Goal: Information Seeking & Learning: Learn about a topic

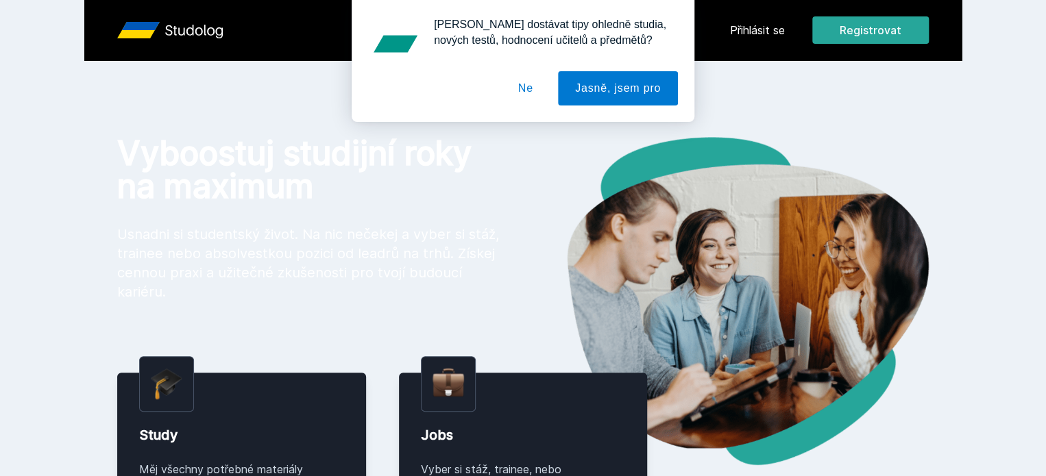
click at [817, 24] on div "[PERSON_NAME] dostávat tipy ohledně studia, nových testů, hodnocení učitelů a p…" at bounding box center [523, 61] width 1046 height 122
click at [536, 90] on button "Ne" at bounding box center [525, 88] width 49 height 34
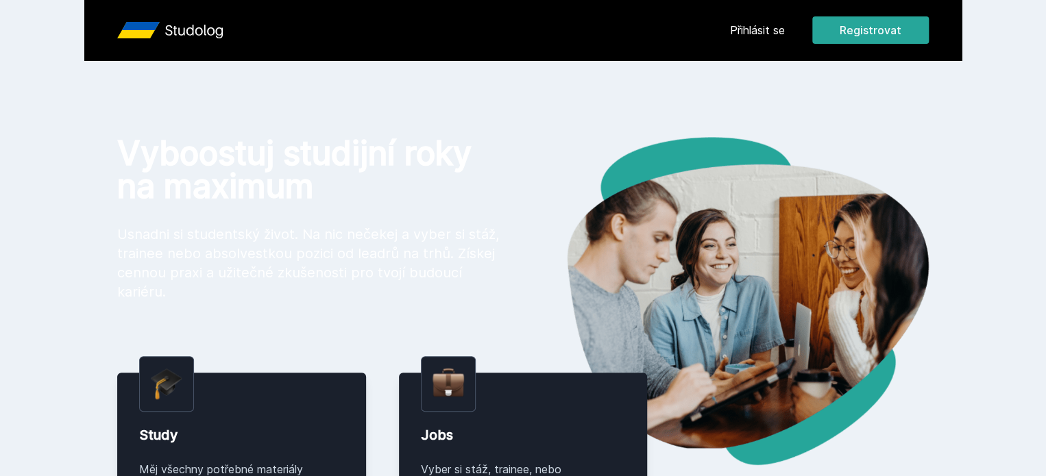
click at [829, 8] on header "Přihlásit se Registrovat" at bounding box center [522, 30] width 877 height 60
click at [785, 23] on link "Přihlásit se" at bounding box center [757, 30] width 55 height 16
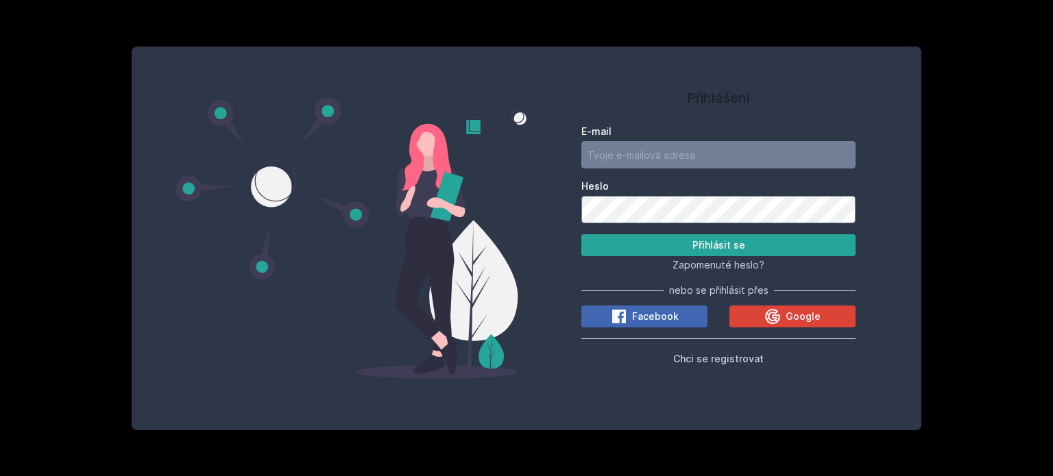
click at [634, 156] on input "E-mail" at bounding box center [718, 154] width 274 height 27
type input "[PERSON_NAME][EMAIL_ADDRESS][DOMAIN_NAME]"
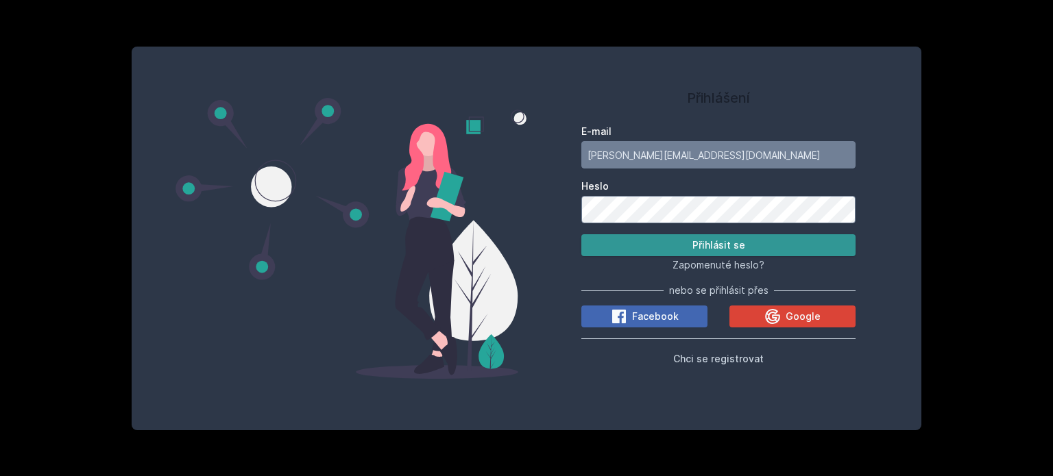
click at [674, 238] on button "Přihlásit se" at bounding box center [718, 245] width 274 height 22
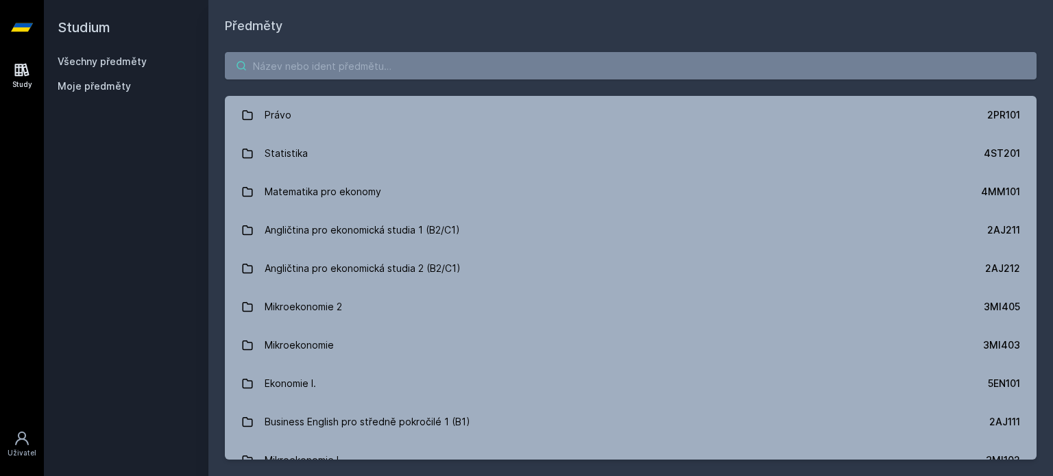
click at [358, 73] on input "search" at bounding box center [630, 65] width 811 height 27
type input "v"
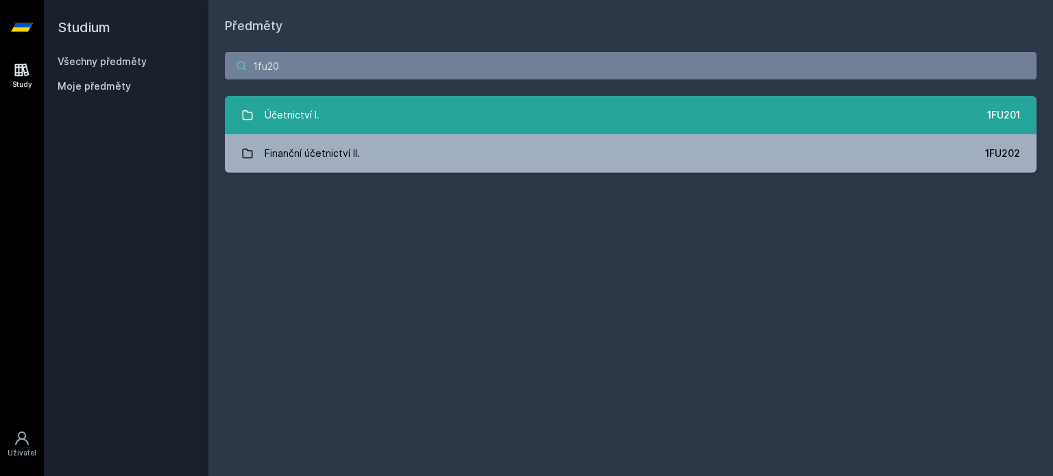
type input "1fu20"
click at [298, 125] on div "Účetnictví I." at bounding box center [292, 114] width 55 height 27
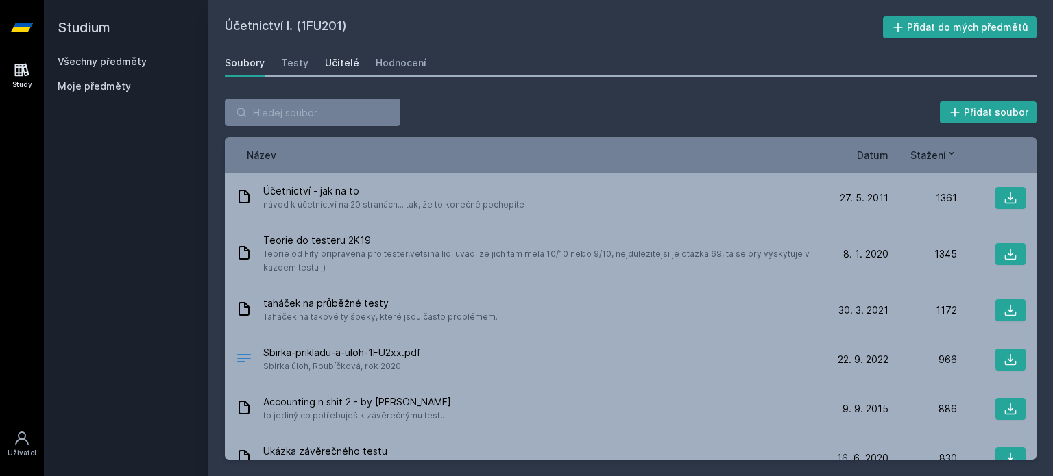
click at [329, 68] on div "Učitelé" at bounding box center [342, 63] width 34 height 14
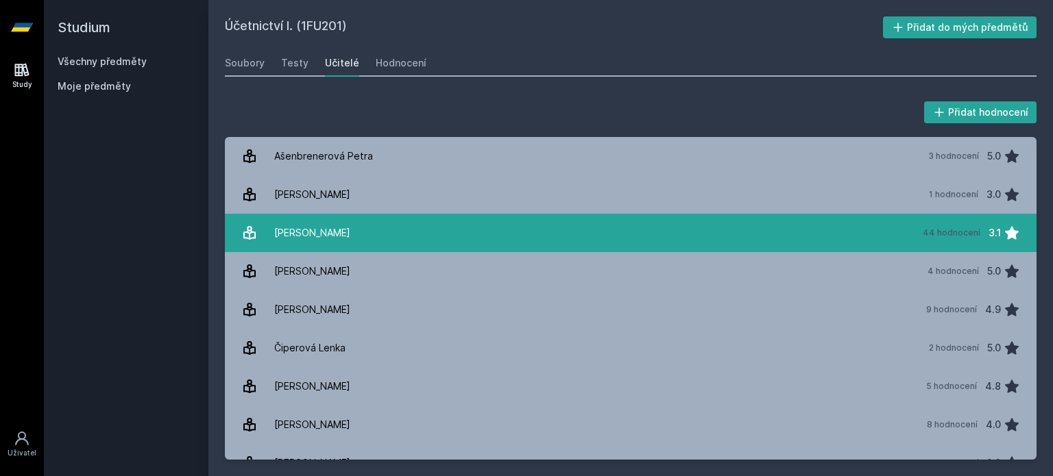
click at [329, 237] on div "[PERSON_NAME]" at bounding box center [312, 232] width 76 height 27
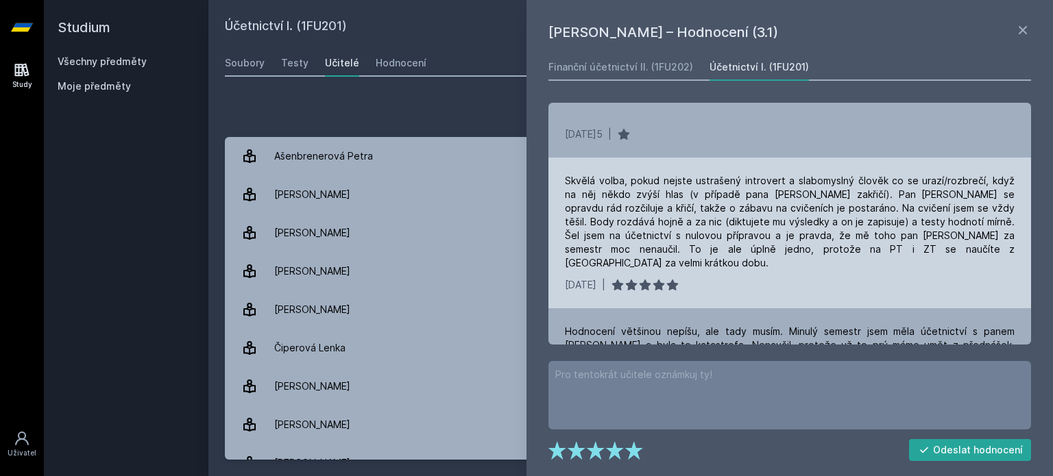
click at [772, 248] on div "Skvělá volba, pokud nejste ustrašený introvert a slabomyslný člověk co se urazí…" at bounding box center [790, 222] width 450 height 96
copy div "Nalejvárny"
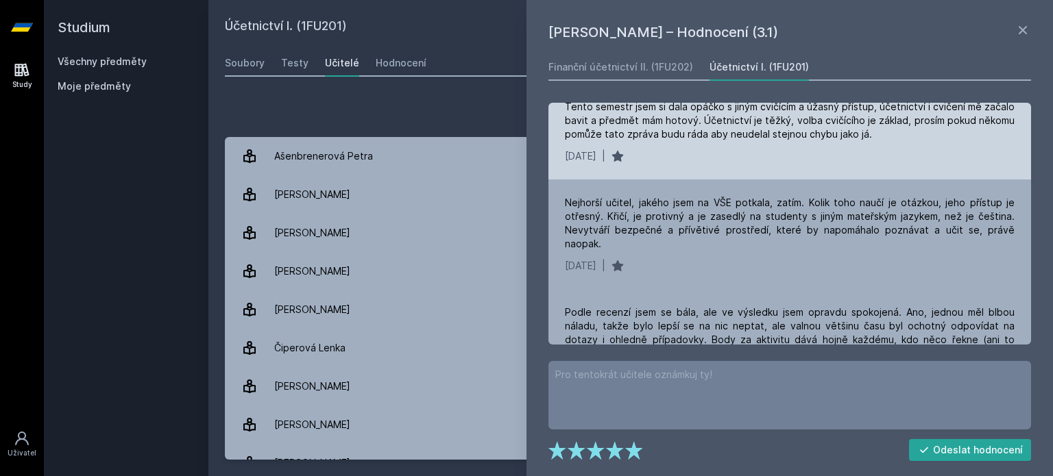
scroll to position [302, 0]
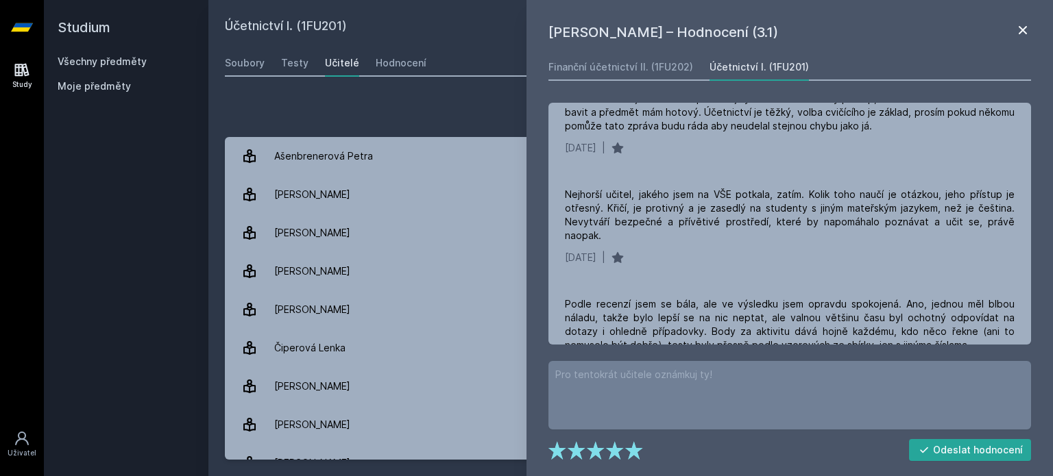
click at [1022, 32] on icon at bounding box center [1022, 30] width 16 height 16
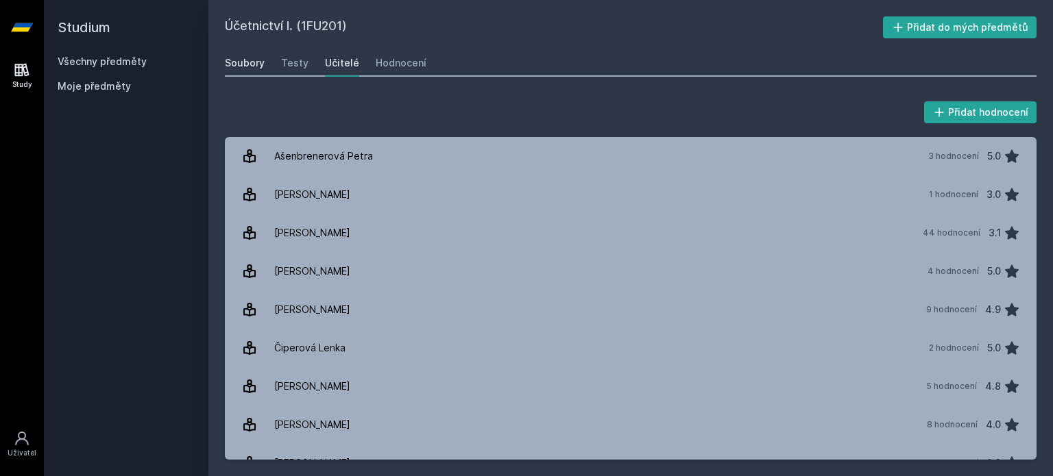
click at [256, 60] on div "Soubory" at bounding box center [245, 63] width 40 height 14
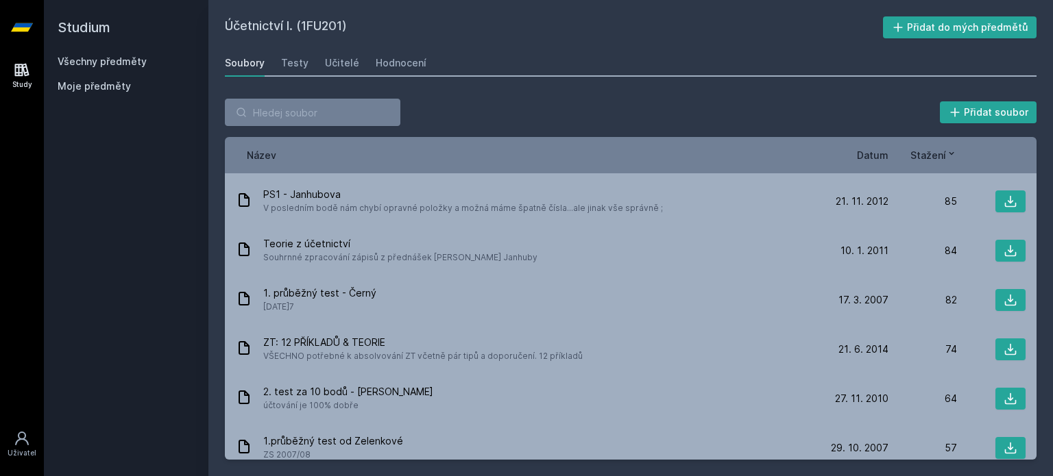
scroll to position [1299, 0]
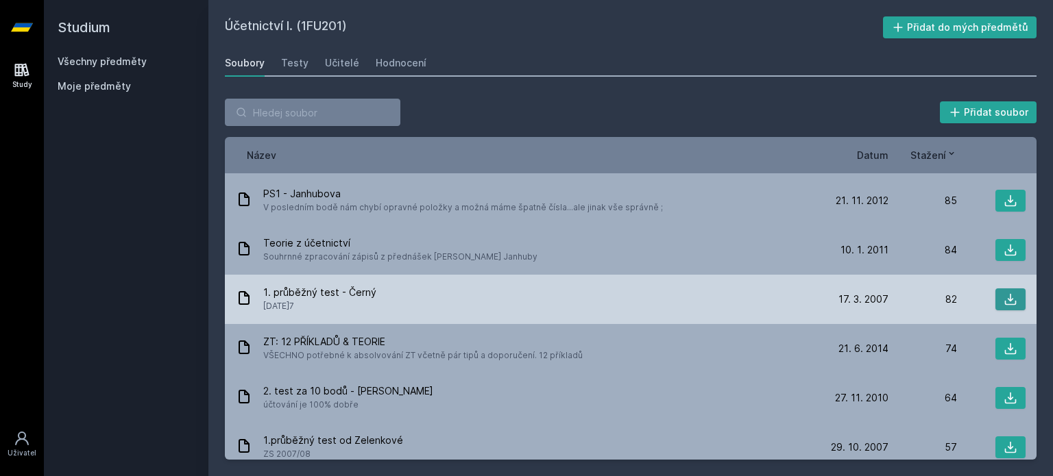
click at [1003, 302] on icon at bounding box center [1010, 300] width 14 height 14
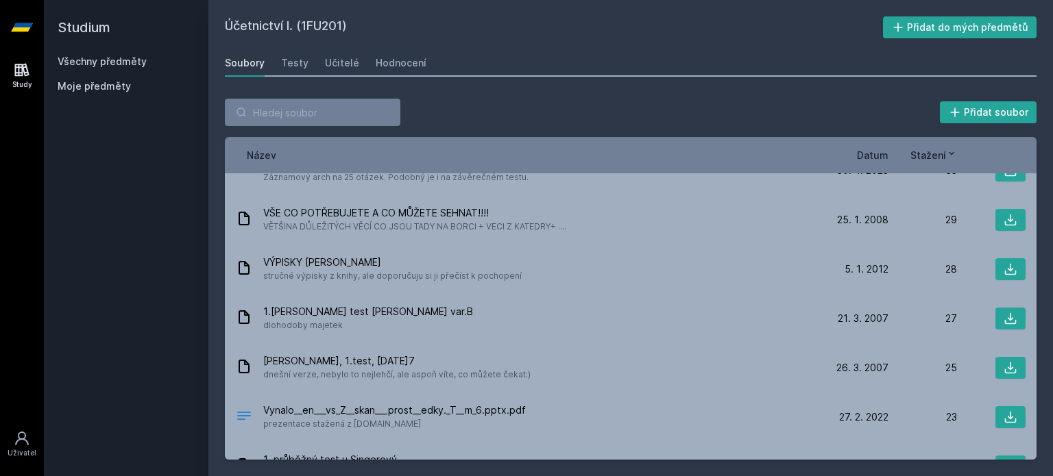
scroll to position [1874, 0]
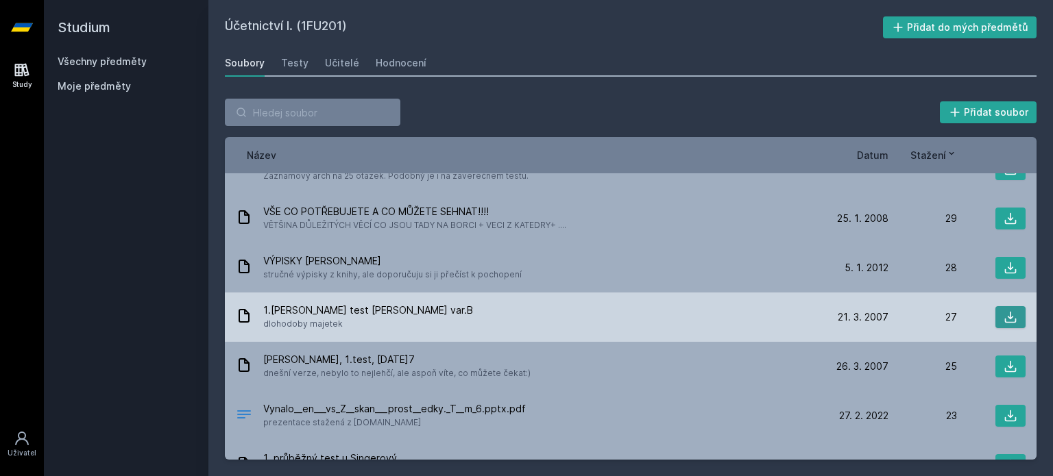
click at [1003, 316] on icon at bounding box center [1010, 317] width 14 height 14
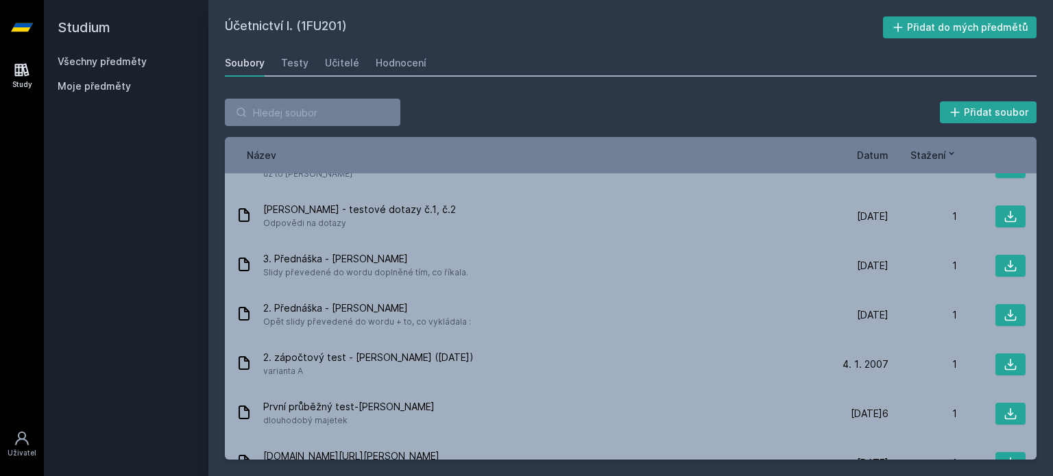
scroll to position [7317, 0]
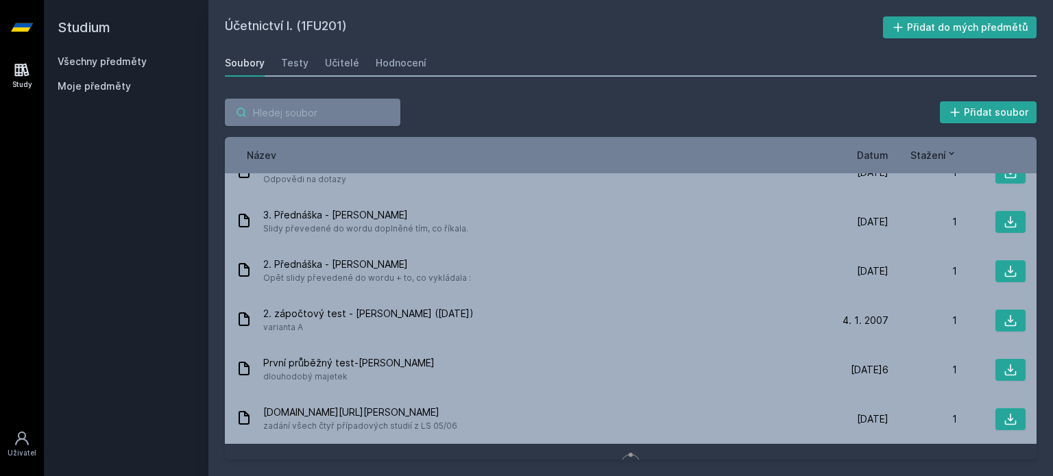
click at [315, 103] on input "search" at bounding box center [312, 112] width 175 height 27
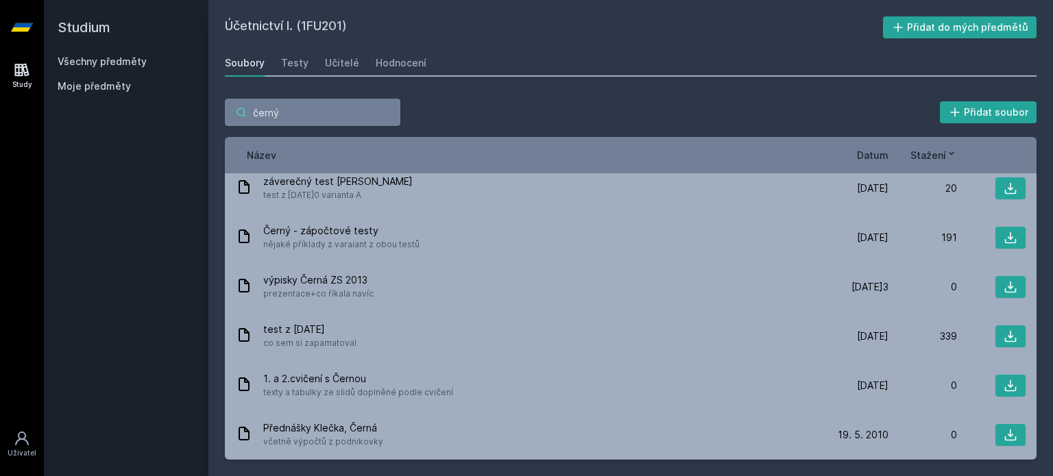
scroll to position [1193, 0]
type input "černý"
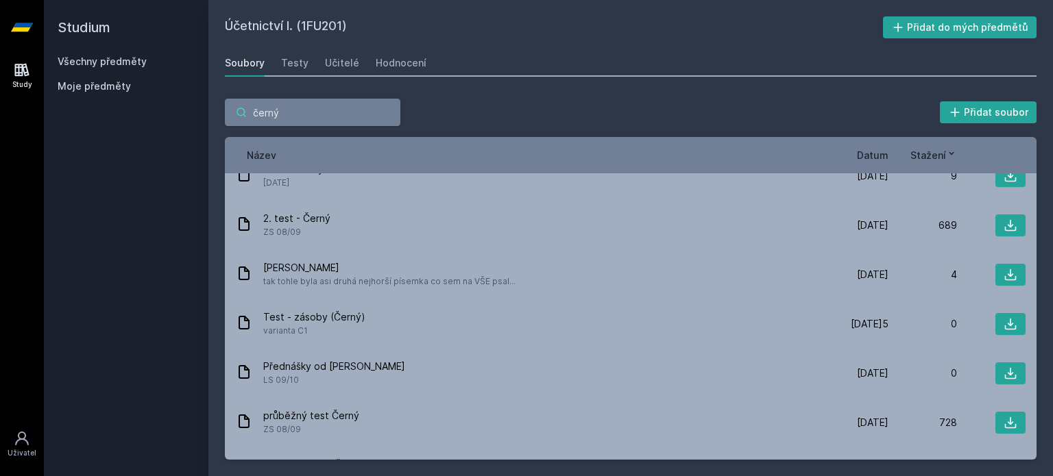
scroll to position [0, 0]
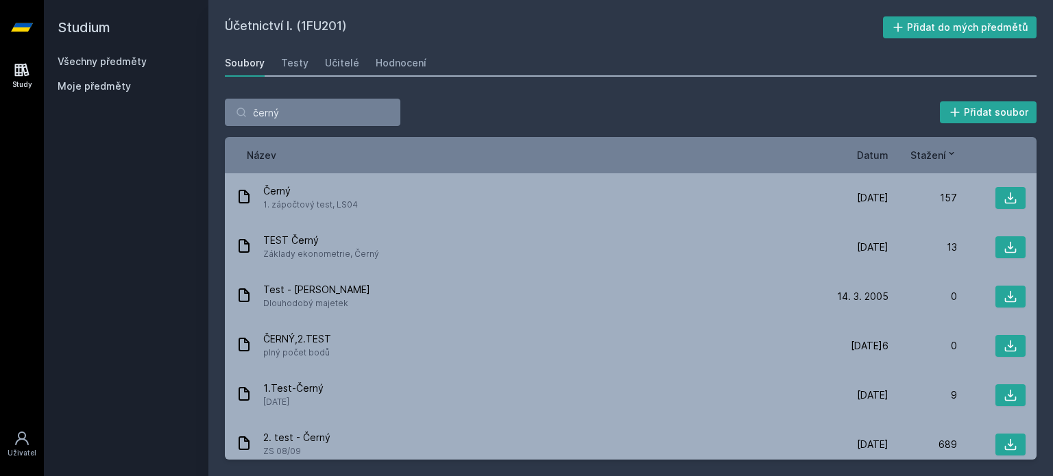
click at [874, 156] on span "Datum" at bounding box center [873, 155] width 32 height 14
click at [885, 151] on icon at bounding box center [882, 153] width 11 height 11
click at [302, 106] on input "černý" at bounding box center [312, 112] width 175 height 27
click at [881, 154] on icon at bounding box center [883, 153] width 5 height 3
click at [881, 154] on icon at bounding box center [882, 153] width 11 height 11
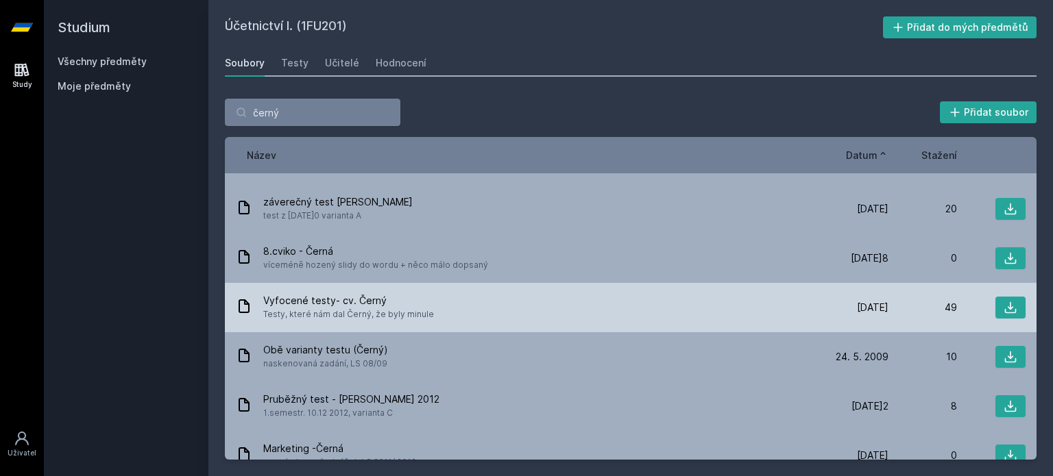
scroll to position [977, 0]
click at [1012, 305] on button at bounding box center [1010, 306] width 30 height 22
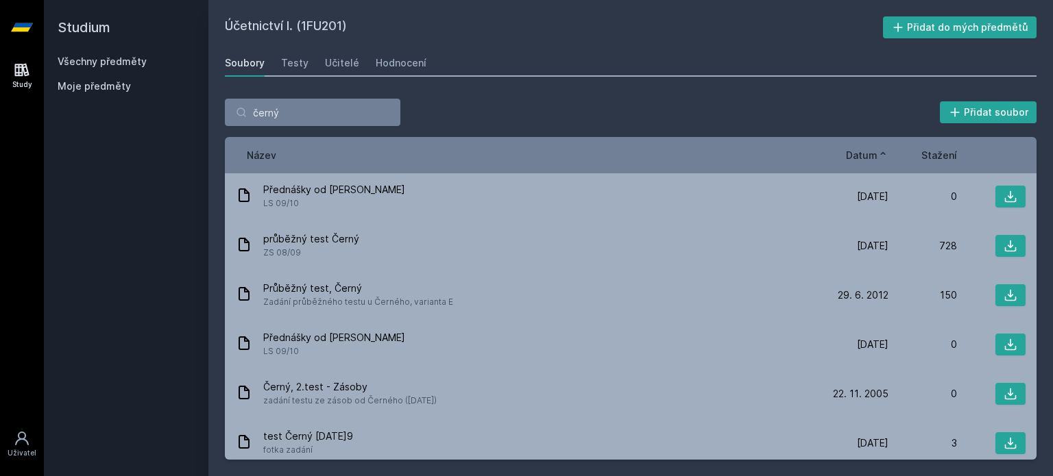
scroll to position [397, 0]
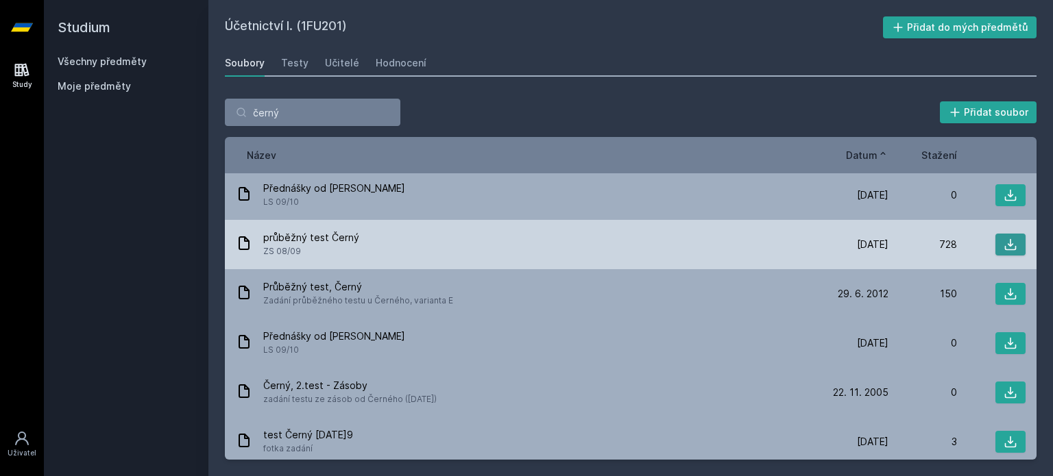
click at [1005, 245] on icon at bounding box center [1011, 245] width 12 height 12
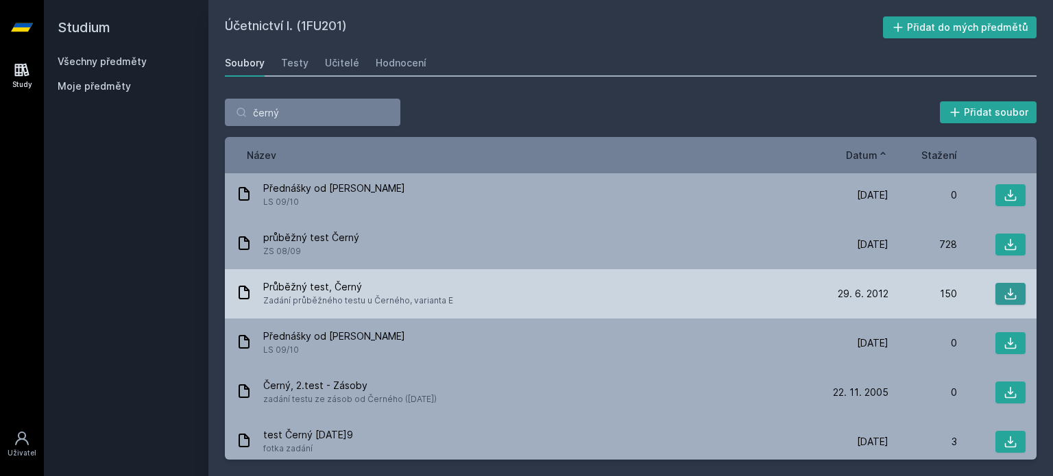
click at [1003, 293] on icon at bounding box center [1010, 294] width 14 height 14
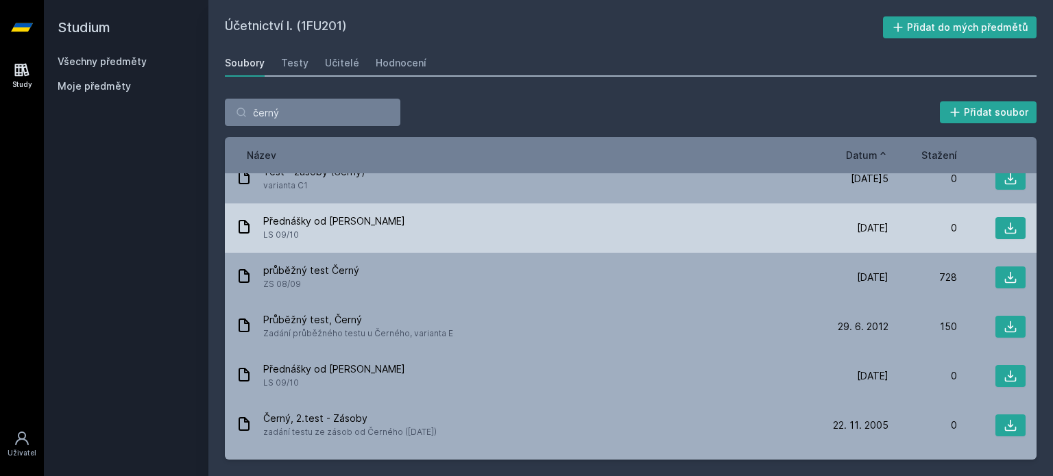
scroll to position [365, 0]
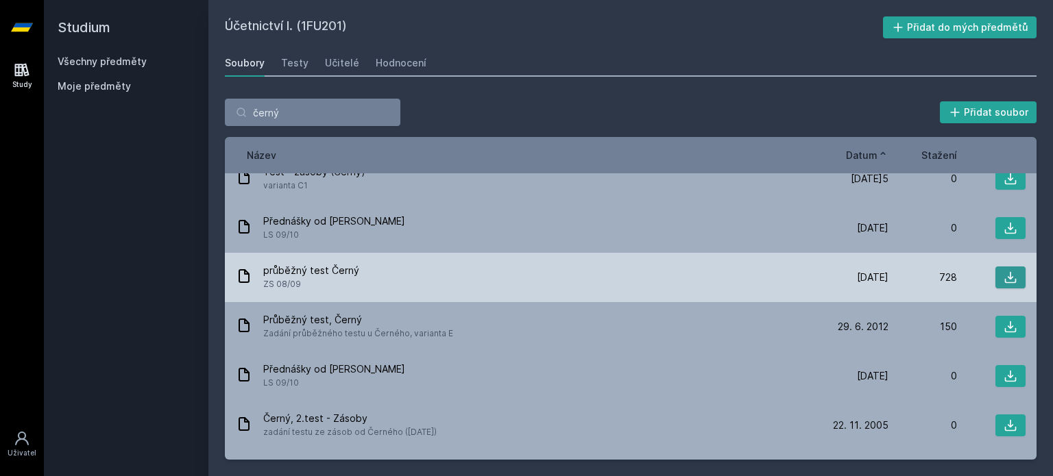
click at [1008, 280] on icon at bounding box center [1011, 278] width 12 height 12
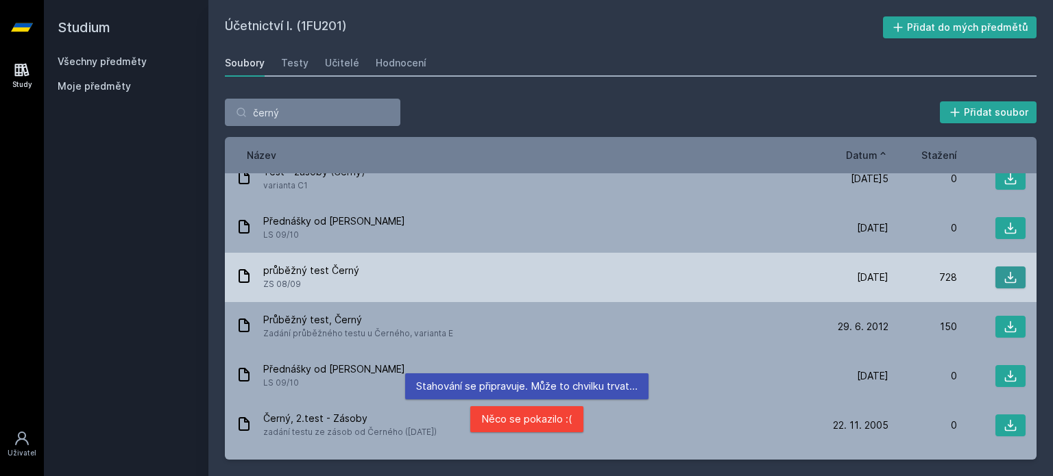
click at [1003, 276] on icon at bounding box center [1010, 278] width 14 height 14
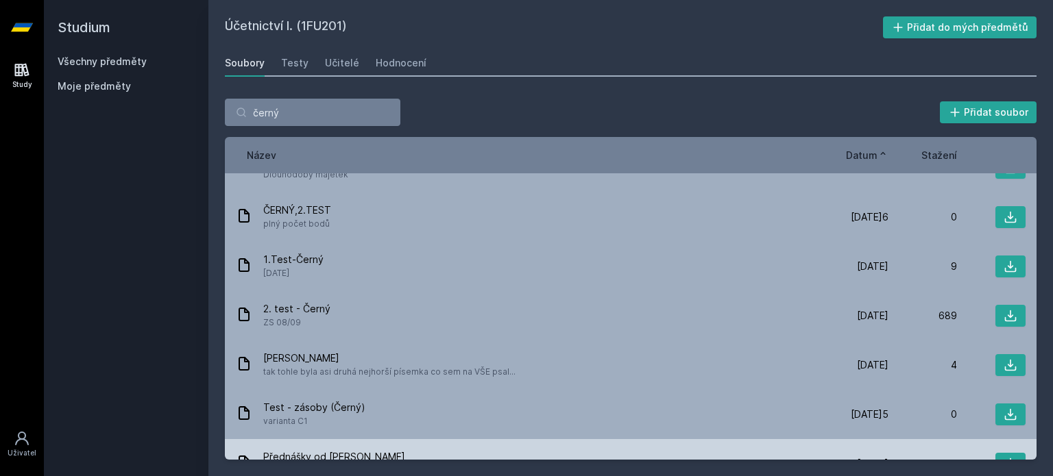
scroll to position [127, 0]
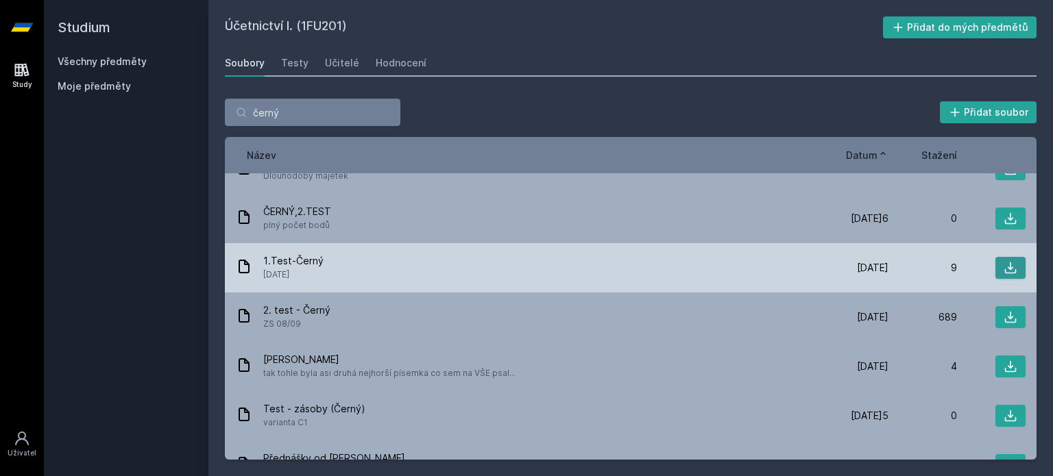
click at [1003, 266] on icon at bounding box center [1010, 268] width 14 height 14
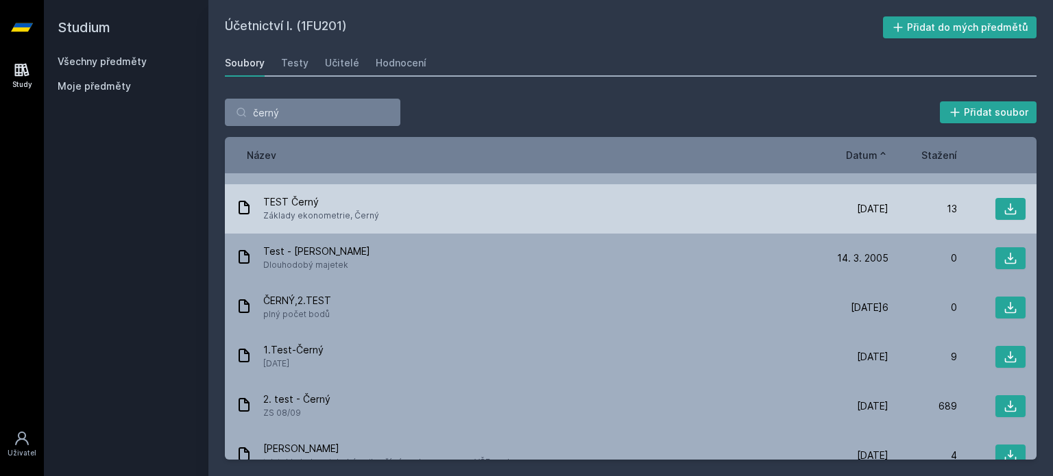
scroll to position [0, 0]
